Goal: Find specific page/section: Find specific page/section

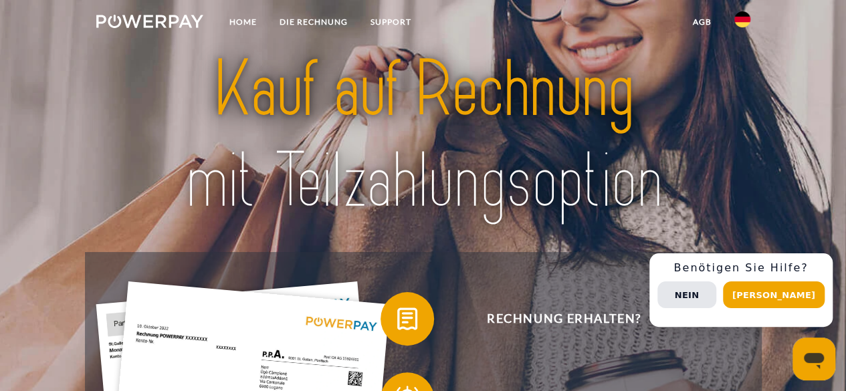
click at [700, 277] on div "Benötigen Sie Hilfe? Nein Ja" at bounding box center [740, 290] width 183 height 74
click at [706, 291] on button "Nein" at bounding box center [686, 295] width 59 height 27
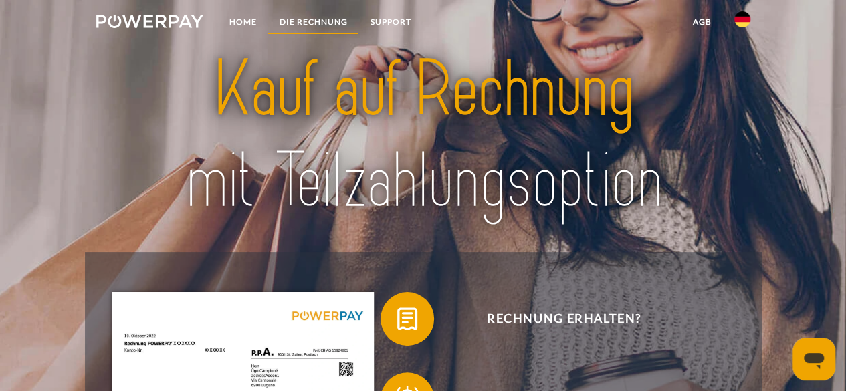
click at [312, 20] on link "DIE RECHNUNG" at bounding box center [313, 22] width 91 height 24
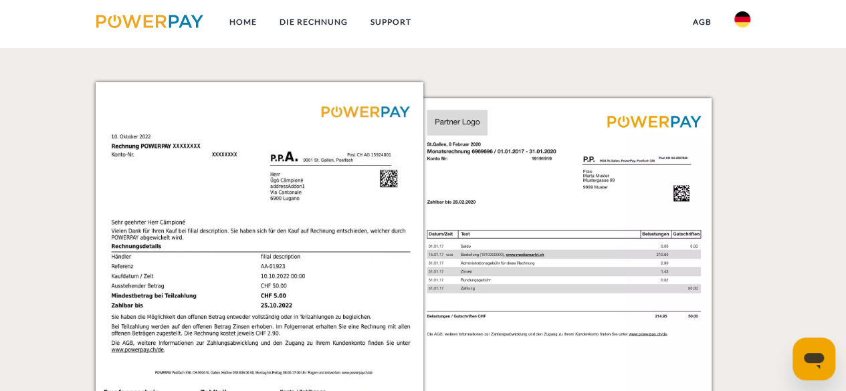
scroll to position [1164, 0]
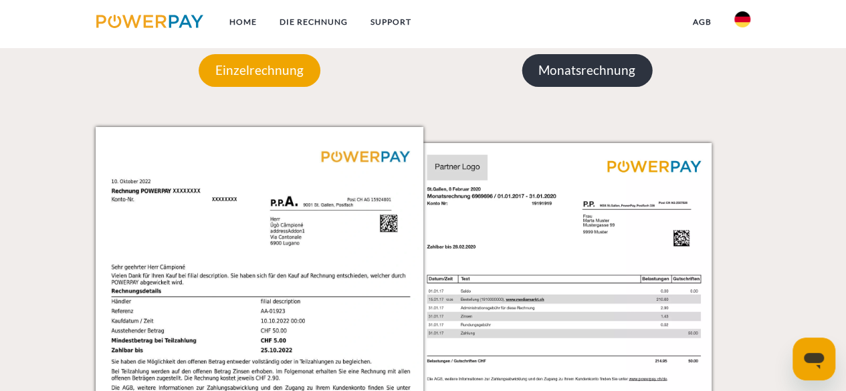
click at [552, 85] on p "Monatsrechnung" at bounding box center [587, 70] width 130 height 32
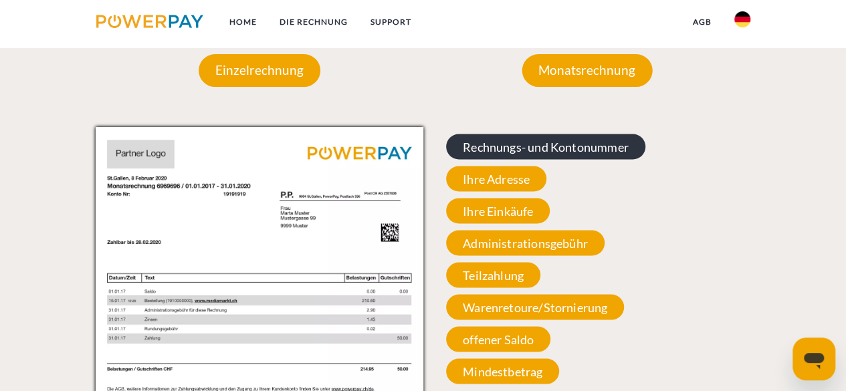
click at [530, 154] on span "Rechnungs- und Kontonummer" at bounding box center [545, 146] width 199 height 25
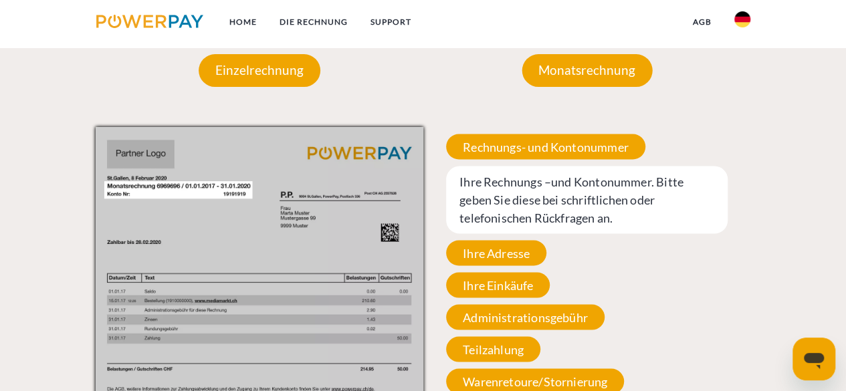
click at [524, 203] on span "Ihre Rechnungs –und Kontonummer. Bitte geben Sie diese bei schriftlichen oder t…" at bounding box center [587, 200] width 282 height 68
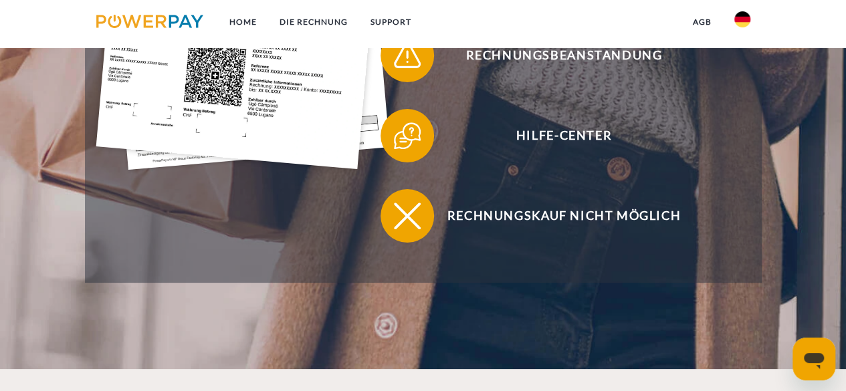
click at [141, 13] on link at bounding box center [150, 23] width 130 height 27
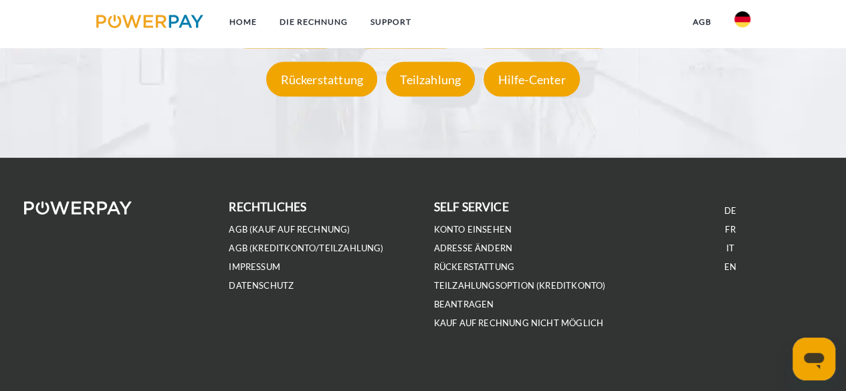
scroll to position [2466, 0]
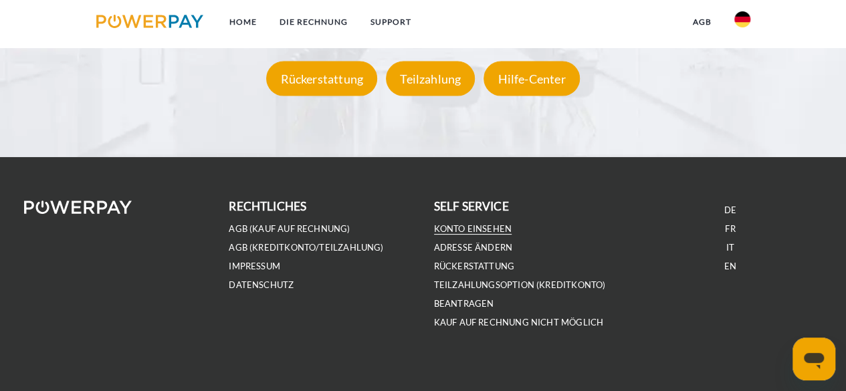
click at [462, 235] on link "Konto einsehen" at bounding box center [473, 228] width 78 height 11
click at [486, 231] on link "Konto einsehen" at bounding box center [473, 228] width 78 height 11
click at [482, 238] on li "Konto einsehen" at bounding box center [525, 228] width 183 height 19
click at [475, 233] on link "Konto einsehen" at bounding box center [473, 228] width 78 height 11
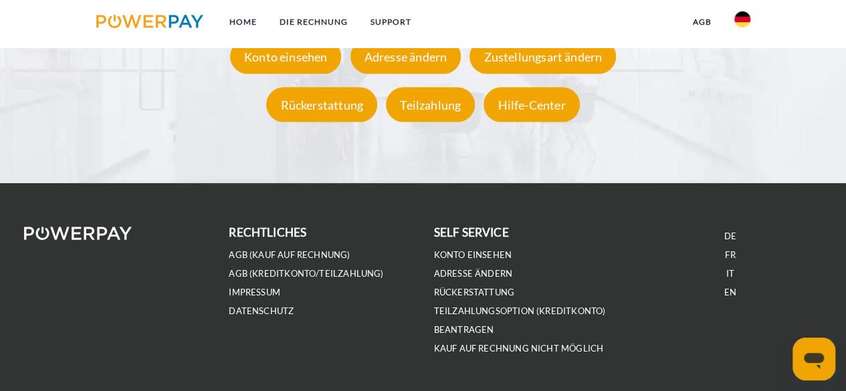
scroll to position [2480, 0]
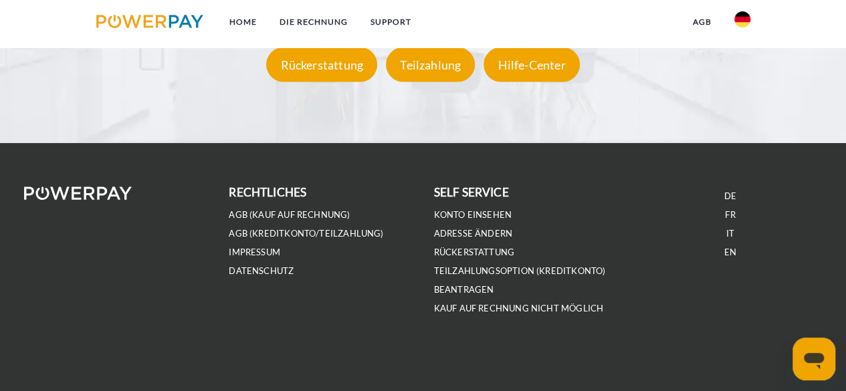
click at [473, 209] on li "Konto einsehen" at bounding box center [525, 214] width 183 height 19
click at [461, 216] on link "Konto einsehen" at bounding box center [473, 214] width 78 height 11
